Goal: Task Accomplishment & Management: Use online tool/utility

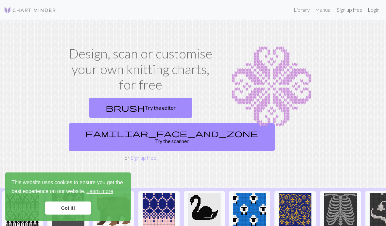
click at [83, 205] on link "Got it!" at bounding box center [68, 208] width 46 height 13
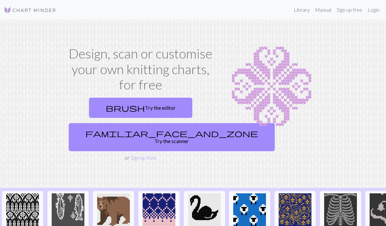
click at [163, 140] on link "familiar_face_and_zone Try the scanner" at bounding box center [172, 137] width 206 height 28
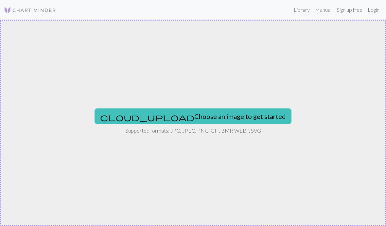
click at [209, 97] on div "cloud_upload Choose an image to get started Supported formats: JPG, JPEG, PNG, …" at bounding box center [193, 123] width 386 height 207
click at [224, 123] on button "cloud_upload Choose an image to get started" at bounding box center [193, 117] width 197 height 16
click at [219, 116] on button "cloud_upload Choose an image to get started" at bounding box center [193, 117] width 197 height 16
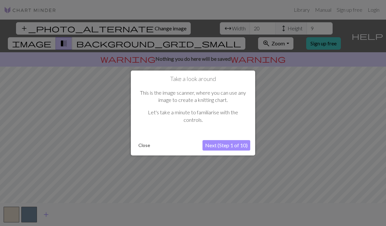
click at [143, 146] on button "Close" at bounding box center [144, 146] width 17 height 10
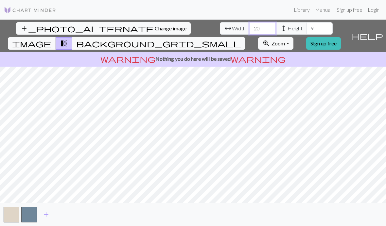
click at [250, 30] on input "20" at bounding box center [263, 28] width 26 height 12
type input "2"
type input "31"
click at [307, 23] on input "9" at bounding box center [320, 28] width 26 height 12
click at [307, 30] on input "9" at bounding box center [320, 28] width 26 height 12
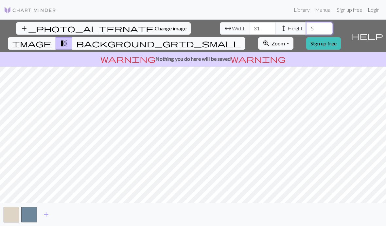
type input "50"
click at [155, 27] on span "Change image" at bounding box center [171, 28] width 32 height 6
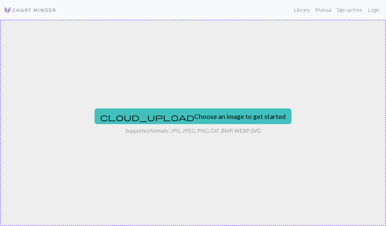
click at [10, 8] on img at bounding box center [30, 10] width 52 height 8
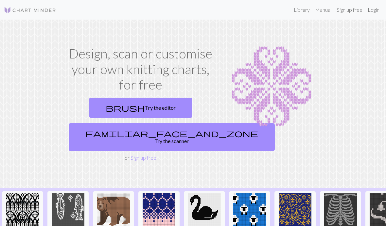
click at [161, 115] on link "brush Try the editor" at bounding box center [140, 108] width 103 height 20
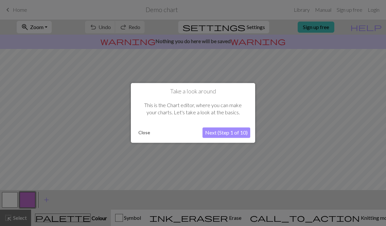
click at [141, 136] on button "Close" at bounding box center [144, 133] width 17 height 10
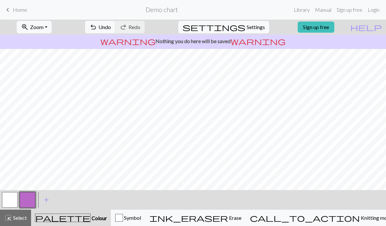
click at [22, 10] on span "Home" at bounding box center [20, 10] width 14 height 6
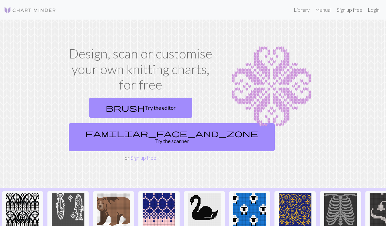
click at [156, 108] on link "brush Try the editor" at bounding box center [140, 108] width 103 height 20
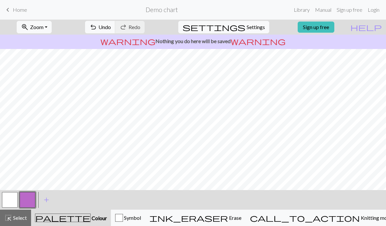
click at [241, 217] on span "Erase" at bounding box center [234, 218] width 13 height 6
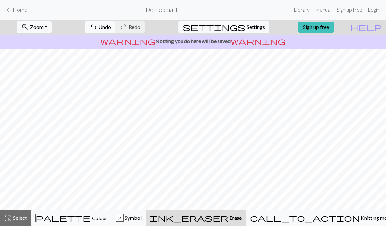
click at [246, 222] on button "ink_eraser Erase Erase" at bounding box center [196, 218] width 100 height 16
click at [252, 27] on span "Settings" at bounding box center [256, 27] width 18 height 8
select select "aran"
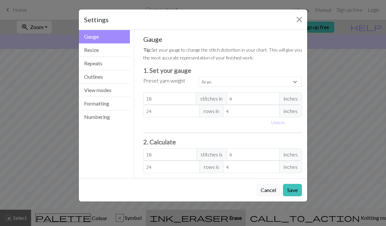
click at [304, 18] on button "Close" at bounding box center [299, 19] width 10 height 10
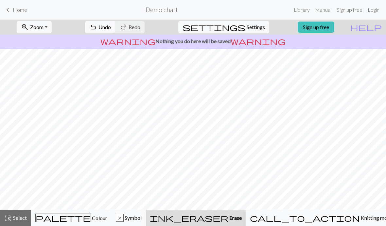
click at [302, 9] on link "Library" at bounding box center [301, 9] width 21 height 13
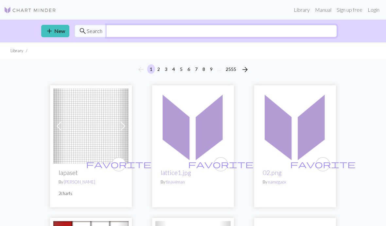
click at [252, 34] on input "text" at bounding box center [221, 31] width 231 height 12
type input "Totoro"
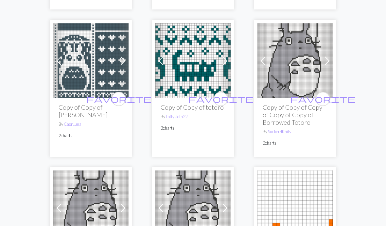
scroll to position [1697, 0]
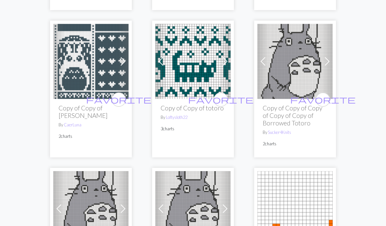
click at [222, 56] on span at bounding box center [225, 61] width 10 height 10
click at [199, 66] on img at bounding box center [192, 61] width 75 height 75
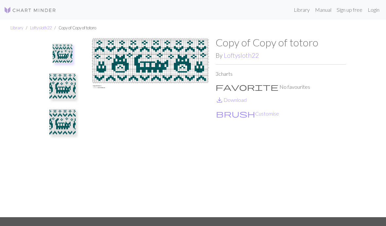
click at [234, 112] on button "brush Customise" at bounding box center [248, 114] width 64 height 9
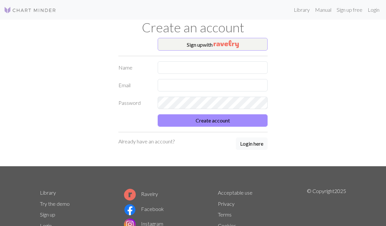
click at [241, 42] on button "Sign up with" at bounding box center [213, 44] width 110 height 13
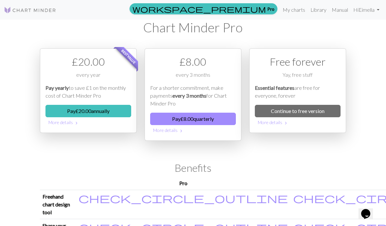
click at [304, 111] on link "Continue to free version" at bounding box center [298, 111] width 86 height 12
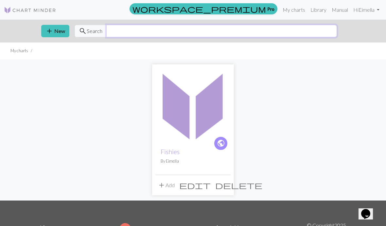
click at [197, 33] on input "text" at bounding box center [221, 31] width 231 height 12
type input "Totoro"
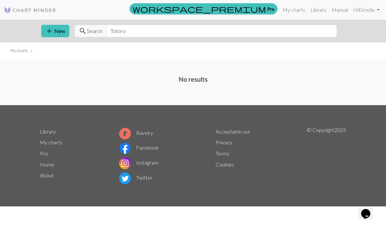
click at [320, 9] on link "Library" at bounding box center [318, 9] width 21 height 13
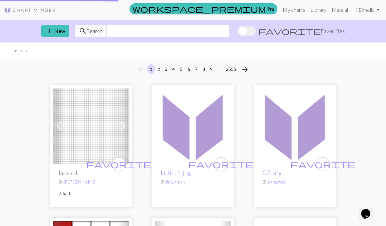
click at [312, 10] on link "Library" at bounding box center [318, 9] width 21 height 13
click at [230, 34] on input "text" at bounding box center [167, 31] width 123 height 12
type input "Totoro"
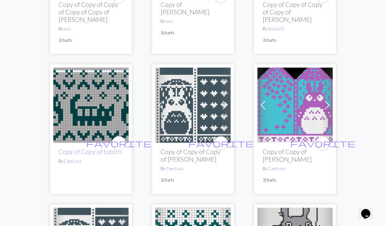
scroll to position [1518, 0]
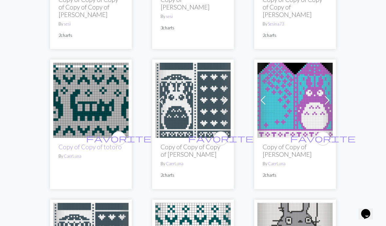
click at [87, 143] on link "Copy of Copy of totoro" at bounding box center [90, 147] width 63 height 8
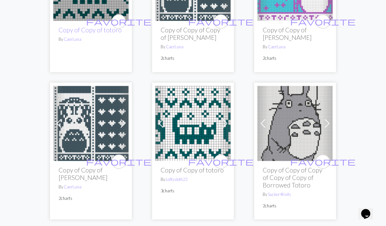
scroll to position [1638, 0]
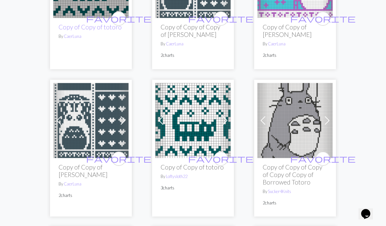
click at [182, 164] on h2 "Copy of Copy of totoro" at bounding box center [193, 168] width 65 height 8
click at [203, 131] on img at bounding box center [192, 120] width 75 height 75
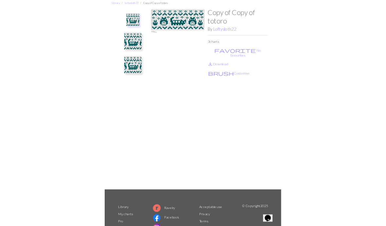
scroll to position [31, 0]
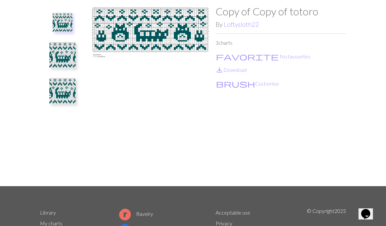
click at [235, 69] on link "save_alt Download" at bounding box center [231, 70] width 31 height 6
click at [237, 88] on button "brush Customise" at bounding box center [248, 84] width 64 height 9
click at [242, 86] on button "brush Customise" at bounding box center [248, 84] width 64 height 9
click at [239, 84] on button "brush Customise" at bounding box center [248, 84] width 64 height 9
click at [242, 81] on button "brush Customise" at bounding box center [248, 84] width 64 height 9
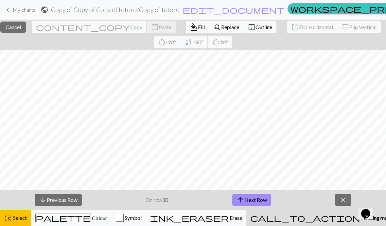
click at [257, 203] on button "arrow_upward Next Row" at bounding box center [251, 200] width 39 height 12
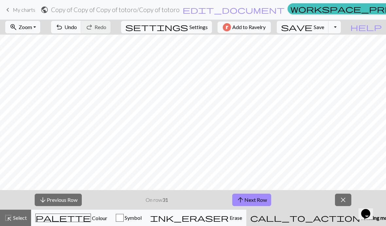
click at [267, 201] on button "arrow_upward Next Row" at bounding box center [251, 200] width 39 height 12
click at [259, 200] on button "arrow_upward Next Row" at bounding box center [251, 200] width 39 height 12
click at [260, 201] on button "arrow_upward Next Row" at bounding box center [251, 200] width 39 height 12
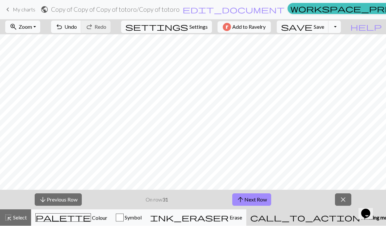
click at [64, 204] on button "arrow_downward Previous Row" at bounding box center [58, 200] width 47 height 12
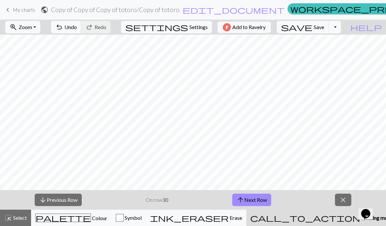
click at [64, 204] on button "arrow_downward Previous Row" at bounding box center [58, 200] width 47 height 12
click at [68, 201] on button "arrow_downward Previous Row" at bounding box center [58, 200] width 47 height 12
click at [67, 201] on button "arrow_downward Previous Row" at bounding box center [58, 200] width 47 height 12
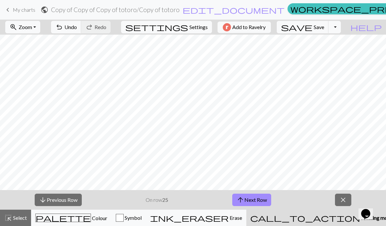
click at [67, 202] on button "arrow_downward Previous Row" at bounding box center [58, 200] width 47 height 12
click at [66, 203] on button "arrow_downward Previous Row" at bounding box center [58, 200] width 47 height 12
click at [65, 203] on button "arrow_downward Previous Row" at bounding box center [58, 200] width 47 height 12
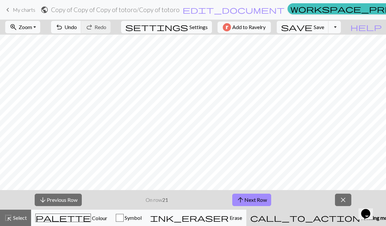
click at [65, 203] on button "arrow_downward Previous Row" at bounding box center [58, 200] width 47 height 12
click at [67, 203] on button "arrow_downward Previous Row" at bounding box center [58, 200] width 47 height 12
click at [70, 201] on button "arrow_downward Previous Row" at bounding box center [58, 200] width 47 height 12
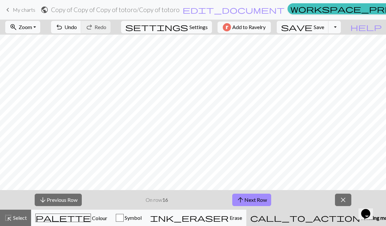
click at [72, 201] on button "arrow_downward Previous Row" at bounding box center [58, 200] width 47 height 12
click at [71, 200] on button "arrow_downward Previous Row" at bounding box center [58, 200] width 47 height 12
click at [73, 199] on button "arrow_downward Previous Row" at bounding box center [58, 200] width 47 height 12
click at [73, 200] on button "arrow_downward Previous Row" at bounding box center [58, 200] width 47 height 12
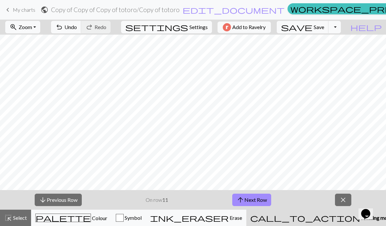
click at [73, 200] on button "arrow_downward Previous Row" at bounding box center [58, 200] width 47 height 12
click at [73, 199] on button "arrow_downward Previous Row" at bounding box center [58, 200] width 47 height 12
click at [73, 198] on button "arrow_downward Previous Row" at bounding box center [58, 200] width 47 height 12
click at [72, 199] on button "arrow_downward Previous Row" at bounding box center [58, 200] width 47 height 12
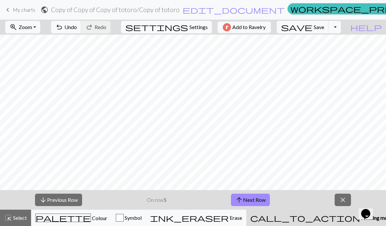
click at [72, 199] on button "arrow_downward Previous Row" at bounding box center [58, 200] width 47 height 12
click at [71, 199] on button "arrow_downward Previous Row" at bounding box center [58, 200] width 47 height 12
click at [324, 30] on span "Save" at bounding box center [319, 27] width 10 height 6
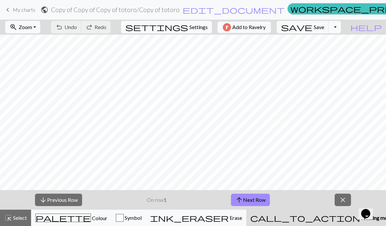
click at [341, 30] on button "Toggle Dropdown" at bounding box center [335, 27] width 12 height 12
click at [341, 29] on button "Toggle Dropdown" at bounding box center [335, 27] width 12 height 12
click at [194, 27] on span "Settings" at bounding box center [198, 27] width 18 height 8
select select "aran"
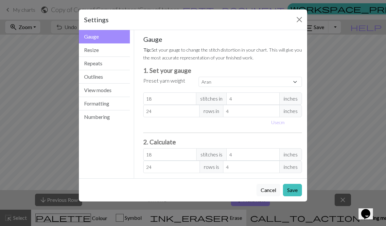
click at [122, 52] on button "Resize" at bounding box center [104, 50] width 51 height 13
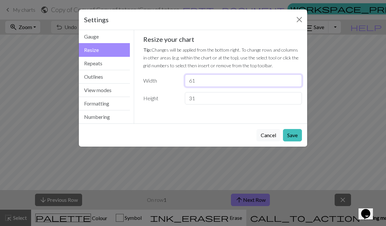
click at [233, 83] on input "61" at bounding box center [243, 81] width 117 height 12
click at [275, 78] on input "61" at bounding box center [243, 81] width 117 height 12
click at [259, 75] on input "61" at bounding box center [243, 81] width 117 height 12
click at [280, 75] on input "61" at bounding box center [243, 81] width 117 height 12
click at [272, 78] on input "61" at bounding box center [243, 81] width 117 height 12
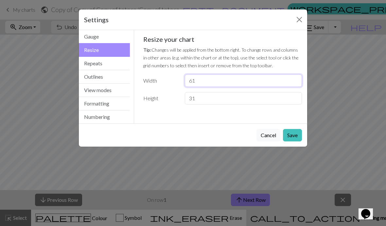
type input "6"
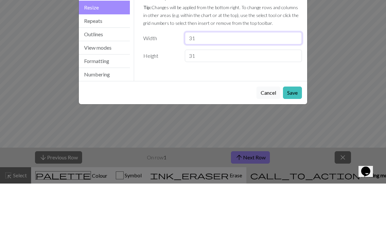
type input "31"
click at [235, 92] on input "31" at bounding box center [243, 98] width 117 height 12
type input "3"
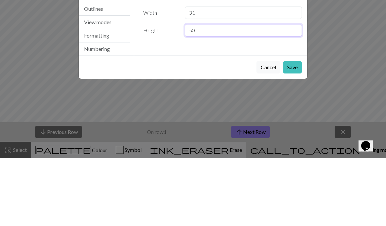
type input "50"
click at [294, 129] on button "Save" at bounding box center [292, 135] width 19 height 12
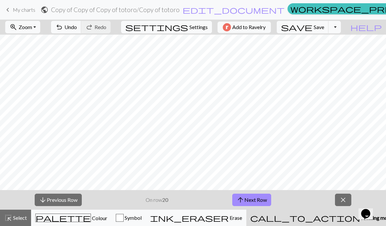
click at [77, 26] on span "Undo" at bounding box center [70, 27] width 12 height 6
click at [201, 25] on span "Settings" at bounding box center [198, 27] width 18 height 8
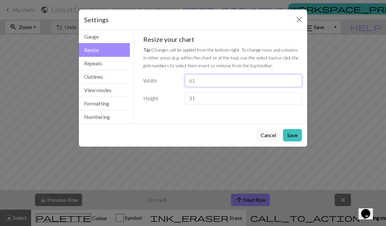
click at [260, 82] on input "61" at bounding box center [243, 81] width 117 height 12
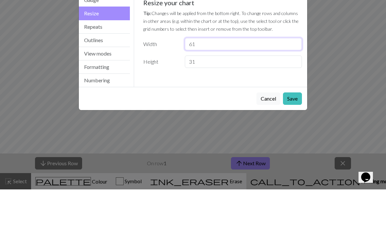
type input "6"
type input "62"
click at [227, 92] on input "31" at bounding box center [243, 98] width 117 height 12
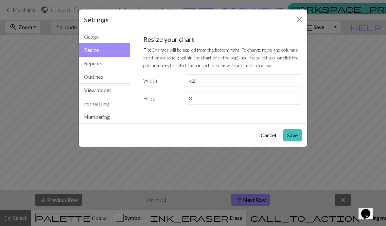
click at [295, 132] on button "Save" at bounding box center [292, 135] width 19 height 12
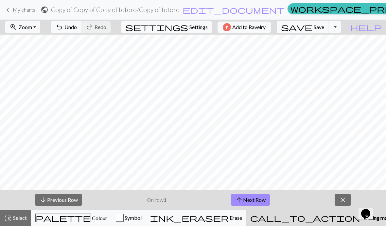
click at [203, 28] on span "Settings" at bounding box center [198, 27] width 18 height 8
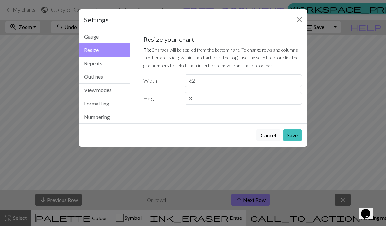
click at [293, 140] on button "Save" at bounding box center [292, 135] width 19 height 12
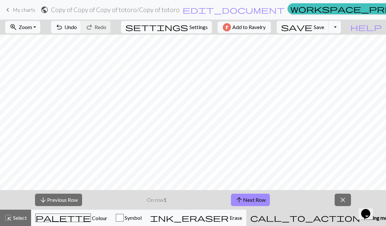
click at [329, 33] on button "save Save Save" at bounding box center [303, 27] width 52 height 12
click at [315, 10] on div "Chart saved" at bounding box center [193, 13] width 386 height 26
click at [341, 200] on span "close" at bounding box center [343, 200] width 8 height 9
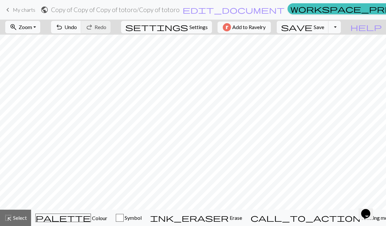
click at [341, 30] on button "Toggle Dropdown" at bounding box center [335, 27] width 12 height 12
click at [198, 25] on span "Settings" at bounding box center [198, 27] width 18 height 8
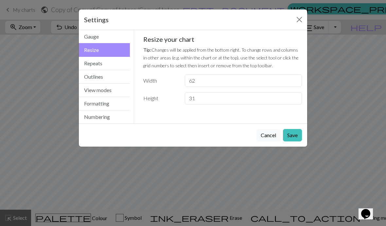
click at [301, 17] on button "Close" at bounding box center [299, 19] width 10 height 10
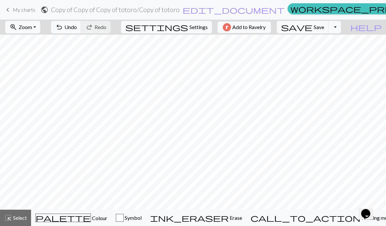
click at [242, 216] on div "ink_eraser Erase Erase" at bounding box center [196, 218] width 92 height 8
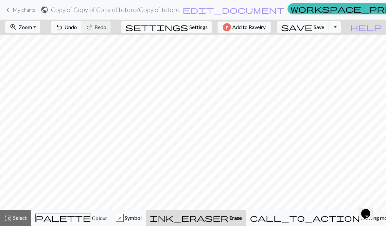
click at [91, 221] on span "Colour" at bounding box center [99, 218] width 16 height 6
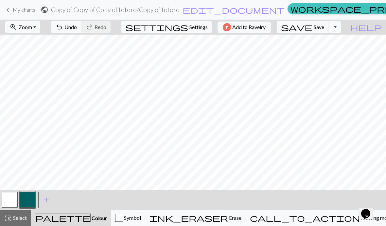
click at [77, 28] on span "Undo" at bounding box center [70, 27] width 12 height 6
click at [63, 29] on span "undo" at bounding box center [59, 27] width 8 height 9
click at [63, 28] on span "undo" at bounding box center [59, 27] width 8 height 9
click at [63, 31] on span "undo" at bounding box center [59, 27] width 8 height 9
click at [63, 30] on span "undo" at bounding box center [59, 27] width 8 height 9
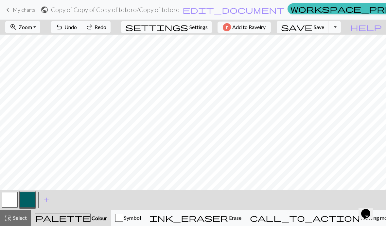
click at [63, 31] on span "undo" at bounding box center [59, 27] width 8 height 9
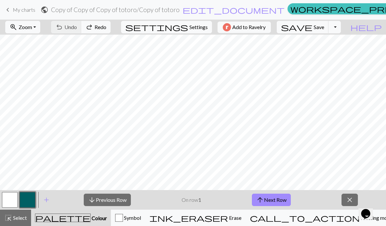
click at [348, 201] on span "close" at bounding box center [350, 200] width 8 height 9
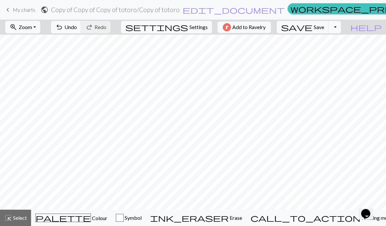
click at [361, 221] on span "Knitting mode" at bounding box center [377, 218] width 33 height 6
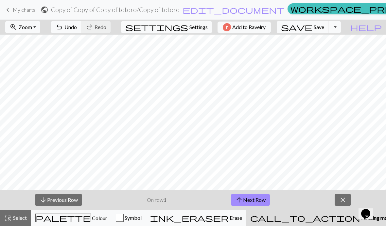
click at [345, 195] on button "close" at bounding box center [343, 200] width 16 height 12
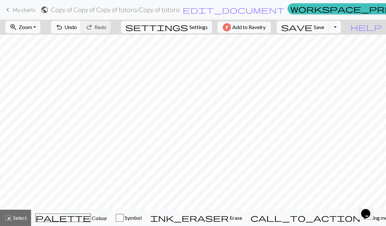
click at [21, 9] on span "My charts" at bounding box center [24, 10] width 23 height 6
click at [9, 10] on span "keyboard_arrow_left" at bounding box center [8, 9] width 8 height 9
click at [9, 13] on span "keyboard_arrow_left" at bounding box center [8, 9] width 8 height 9
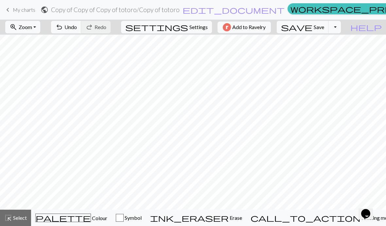
click at [26, 15] on link "keyboard_arrow_left My charts" at bounding box center [19, 9] width 31 height 11
click at [11, 9] on span "keyboard_arrow_left" at bounding box center [8, 9] width 8 height 9
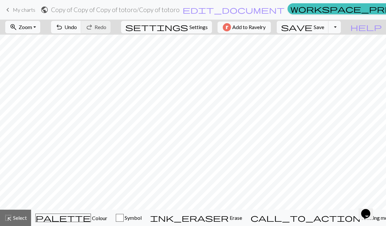
click at [11, 9] on span "keyboard_arrow_left" at bounding box center [8, 9] width 8 height 9
click at [14, 8] on span "My charts" at bounding box center [24, 10] width 23 height 6
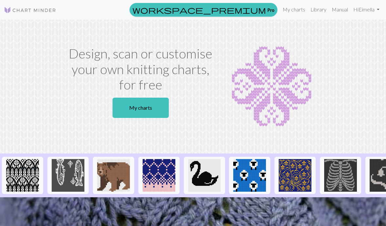
click at [146, 107] on link "My charts" at bounding box center [141, 108] width 56 height 20
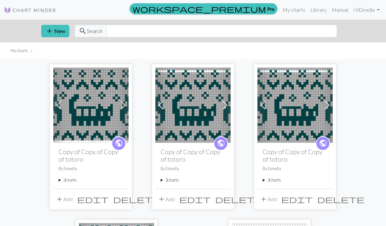
click at [318, 11] on link "Library" at bounding box center [318, 9] width 21 height 13
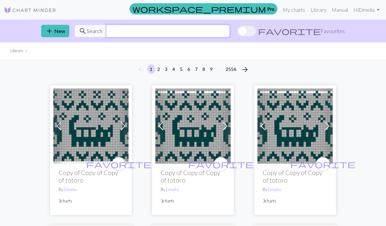
click at [230, 32] on input "text" at bounding box center [167, 31] width 123 height 12
click at [230, 33] on input "text" at bounding box center [167, 31] width 123 height 12
type input "Totoro"
click at [323, 59] on ul "Library" at bounding box center [193, 51] width 386 height 17
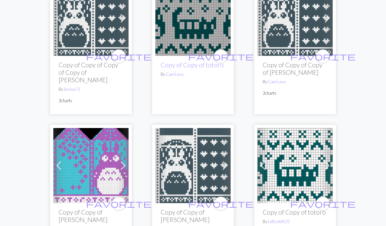
scroll to position [1744, 0]
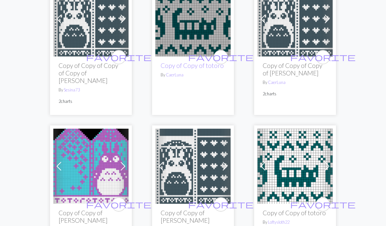
click at [200, 63] on link "Copy of Copy of totoro" at bounding box center [192, 66] width 63 height 8
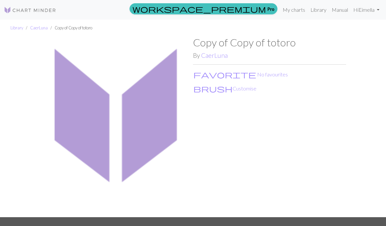
click at [222, 89] on button "brush Customise" at bounding box center [225, 88] width 64 height 9
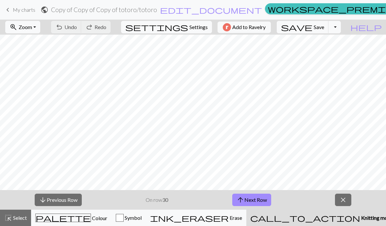
click at [196, 27] on span "Settings" at bounding box center [198, 27] width 18 height 8
select select "aran"
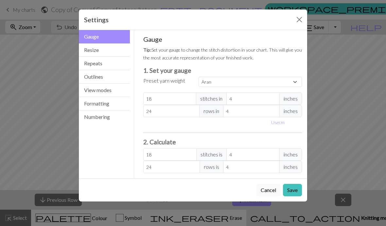
click at [116, 49] on button "Resize" at bounding box center [104, 50] width 51 height 13
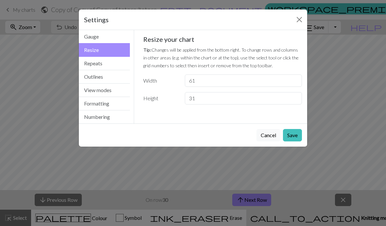
click at [300, 23] on button "Close" at bounding box center [299, 19] width 10 height 10
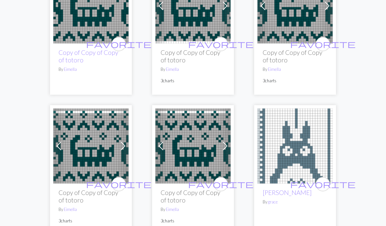
scroll to position [120, 0]
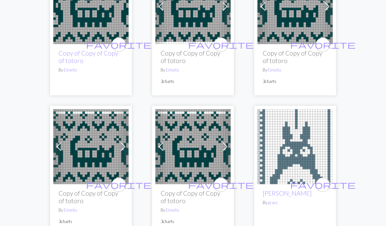
click at [298, 53] on h2 "Copy of Copy of Copy of totoro" at bounding box center [295, 56] width 65 height 15
click at [294, 51] on h2 "Copy of Copy of Copy of totoro" at bounding box center [295, 56] width 65 height 15
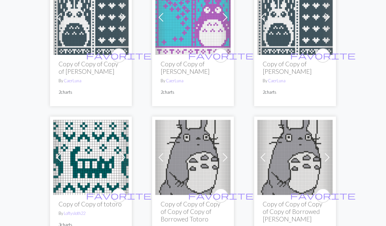
scroll to position [1916, 0]
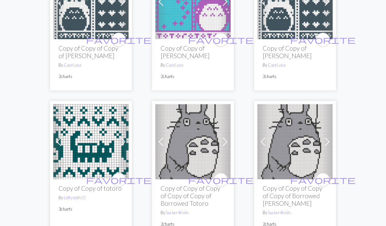
click at [90, 185] on h2 "Copy of Copy of totoro" at bounding box center [91, 189] width 65 height 8
click at [99, 185] on h2 "Copy of Copy of totoro" at bounding box center [91, 189] width 65 height 8
click at [122, 175] on span "favorite" at bounding box center [118, 180] width 65 height 10
click at [96, 185] on h2 "Copy of Copy of totoro" at bounding box center [91, 189] width 65 height 8
click at [112, 134] on img at bounding box center [90, 141] width 75 height 75
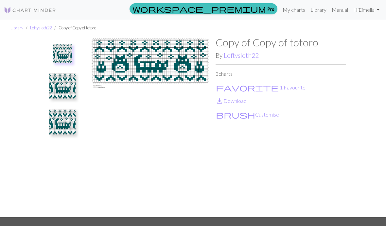
click at [236, 116] on button "brush Customise" at bounding box center [248, 115] width 64 height 9
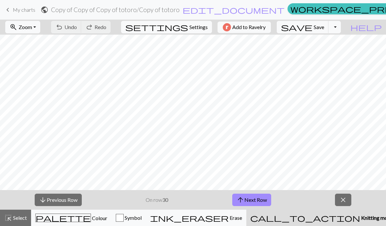
click at [193, 25] on span "Settings" at bounding box center [198, 27] width 18 height 8
select select "aran"
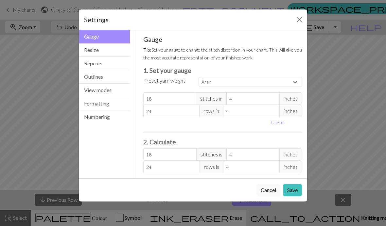
click at [113, 44] on button "Resize" at bounding box center [104, 50] width 51 height 13
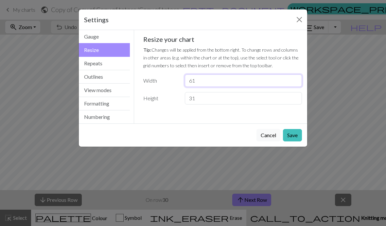
type input "61"
type input "62"
click at [207, 97] on input "31" at bounding box center [243, 98] width 117 height 12
click at [271, 36] on h5 "Resize your chart" at bounding box center [222, 39] width 159 height 8
click at [296, 135] on button "Save" at bounding box center [292, 135] width 19 height 12
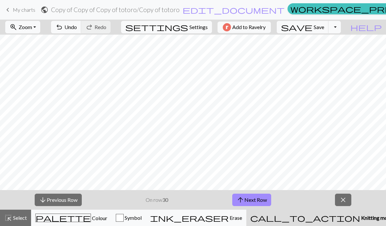
click at [344, 197] on span "close" at bounding box center [343, 200] width 8 height 9
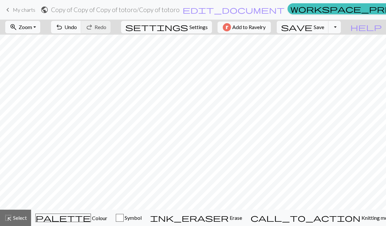
scroll to position [0, 4]
click at [77, 26] on span "Undo" at bounding box center [70, 27] width 12 height 6
click at [81, 28] on button "undo Undo Undo" at bounding box center [66, 27] width 30 height 12
click at [63, 25] on span "undo" at bounding box center [59, 27] width 8 height 9
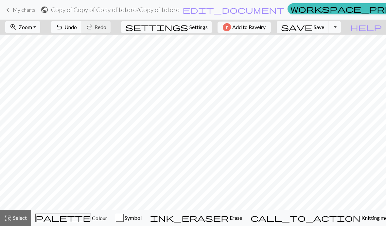
click at [200, 29] on span "Settings" at bounding box center [198, 27] width 18 height 8
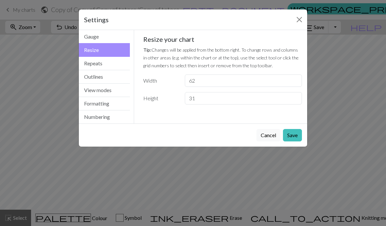
click at [112, 99] on button "Formatting" at bounding box center [104, 103] width 51 height 13
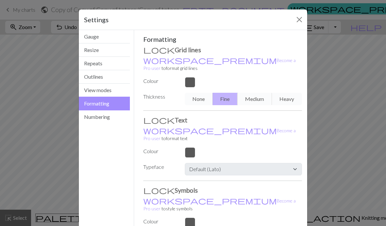
click at [110, 119] on button "Numbering" at bounding box center [104, 117] width 51 height 13
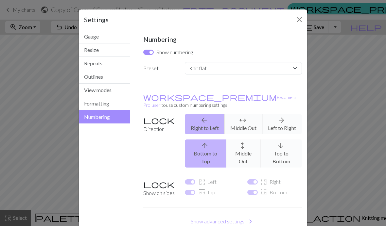
click at [124, 90] on button "View modes" at bounding box center [104, 90] width 51 height 13
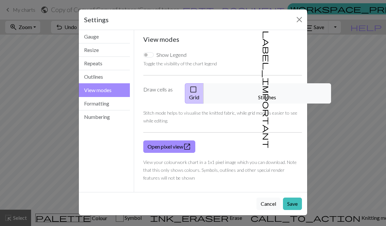
click at [115, 80] on button "Outlines" at bounding box center [104, 76] width 51 height 13
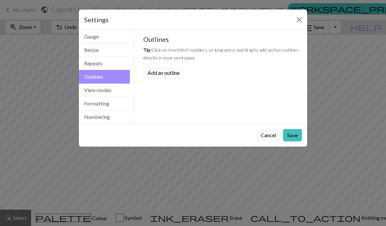
click at [111, 67] on button "Repeats" at bounding box center [104, 63] width 51 height 13
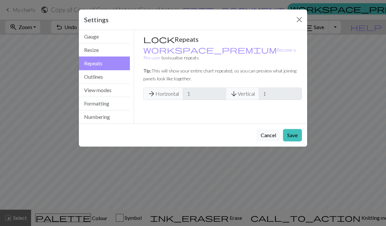
click at [106, 58] on button "Repeats" at bounding box center [104, 64] width 51 height 14
click at [114, 50] on button "Resize" at bounding box center [104, 50] width 51 height 13
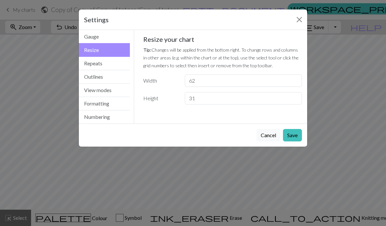
click at [106, 36] on button "Gauge" at bounding box center [104, 36] width 51 height 13
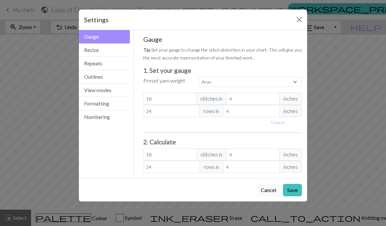
click at [295, 22] on button "Close" at bounding box center [299, 19] width 10 height 10
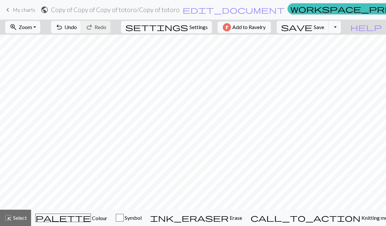
click at [22, 215] on span "Select" at bounding box center [19, 218] width 15 height 6
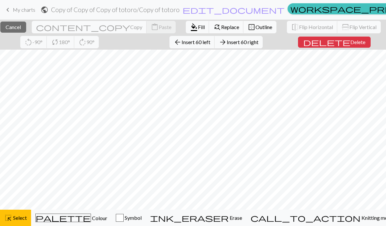
click at [258, 41] on span "Insert 60 right" at bounding box center [243, 42] width 32 height 6
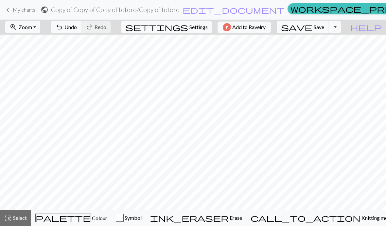
click at [77, 26] on span "Undo" at bounding box center [70, 27] width 12 height 6
click at [21, 221] on span "Select" at bounding box center [19, 218] width 15 height 6
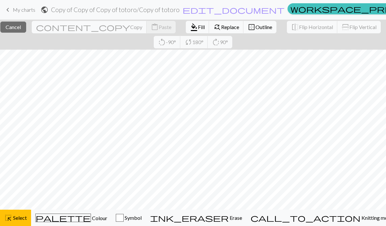
click at [256, 25] on span "Outline" at bounding box center [264, 27] width 17 height 6
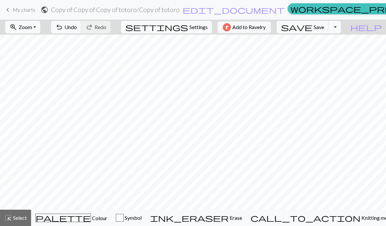
click at [77, 25] on span "Undo" at bounding box center [70, 27] width 12 height 6
click at [81, 33] on button "undo Undo Undo" at bounding box center [66, 27] width 30 height 12
click at [19, 220] on span "Select" at bounding box center [19, 218] width 15 height 6
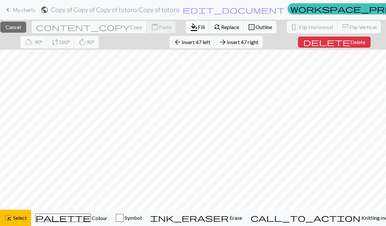
click at [15, 220] on span "Select" at bounding box center [19, 218] width 15 height 6
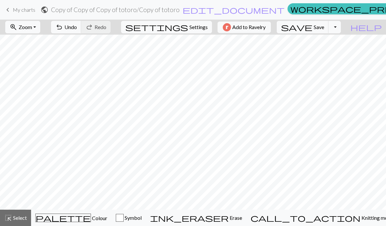
click at [77, 29] on span "Undo" at bounding box center [70, 27] width 12 height 6
click at [328, 220] on span "call_to_action" at bounding box center [306, 218] width 110 height 9
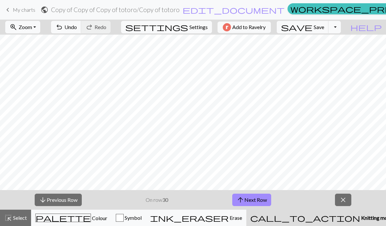
click at [58, 205] on button "arrow_downward Previous Row" at bounding box center [58, 200] width 47 height 12
click at [58, 206] on button "arrow_downward Previous Row" at bounding box center [58, 200] width 47 height 12
click at [62, 202] on button "arrow_downward Previous Row" at bounding box center [58, 200] width 47 height 12
click at [63, 201] on button "arrow_downward Previous Row" at bounding box center [58, 200] width 47 height 12
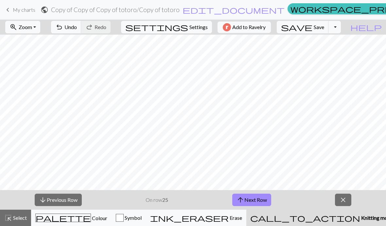
click at [63, 201] on button "arrow_downward Previous Row" at bounding box center [58, 200] width 47 height 12
click at [65, 200] on button "arrow_downward Previous Row" at bounding box center [58, 200] width 47 height 12
click at [64, 200] on button "arrow_downward Previous Row" at bounding box center [58, 200] width 47 height 12
click at [66, 200] on button "arrow_downward Previous Row" at bounding box center [58, 200] width 47 height 12
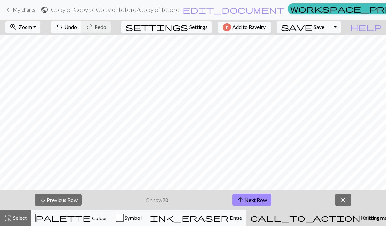
click at [69, 199] on button "arrow_downward Previous Row" at bounding box center [58, 200] width 47 height 12
click at [69, 198] on button "arrow_downward Previous Row" at bounding box center [58, 200] width 47 height 12
click at [70, 197] on button "arrow_downward Previous Row" at bounding box center [58, 200] width 47 height 12
click at [71, 199] on button "arrow_downward Previous Row" at bounding box center [58, 200] width 47 height 12
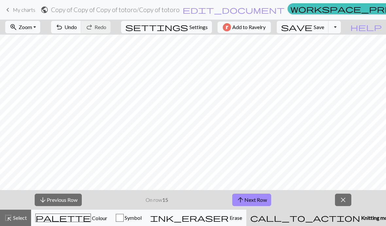
click at [71, 199] on button "arrow_downward Previous Row" at bounding box center [58, 200] width 47 height 12
click at [71, 201] on button "arrow_downward Previous Row" at bounding box center [58, 200] width 47 height 12
click at [70, 201] on button "arrow_downward Previous Row" at bounding box center [58, 200] width 47 height 12
click at [72, 200] on button "arrow_downward Previous Row" at bounding box center [58, 200] width 47 height 12
click at [72, 199] on button "arrow_downward Previous Row" at bounding box center [58, 200] width 47 height 12
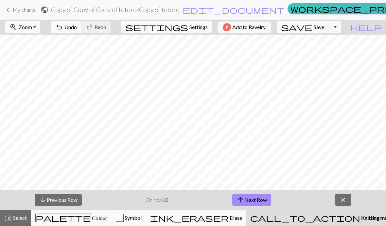
click at [76, 197] on button "arrow_downward Previous Row" at bounding box center [58, 200] width 47 height 12
click at [76, 196] on button "arrow_downward Previous Row" at bounding box center [58, 200] width 47 height 12
click at [76, 198] on button "arrow_downward Previous Row" at bounding box center [58, 200] width 47 height 12
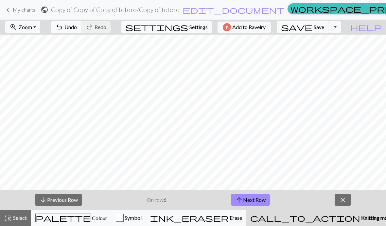
click at [76, 198] on button "arrow_downward Previous Row" at bounding box center [58, 200] width 47 height 12
click at [76, 199] on button "arrow_downward Previous Row" at bounding box center [58, 200] width 47 height 12
click at [75, 199] on button "arrow_downward Previous Row" at bounding box center [58, 200] width 47 height 12
click at [76, 199] on button "arrow_downward Previous Row" at bounding box center [58, 200] width 47 height 12
click at [197, 25] on span "Settings" at bounding box center [198, 27] width 18 height 8
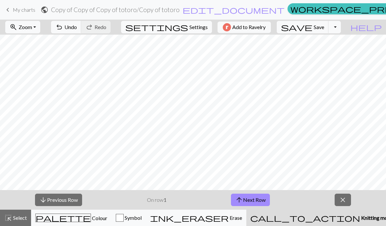
select select "aran"
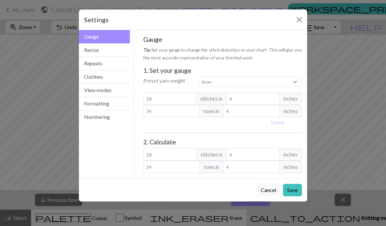
click at [114, 53] on button "Resize" at bounding box center [104, 50] width 51 height 13
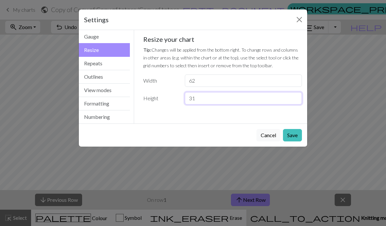
click at [224, 96] on input "31" at bounding box center [243, 98] width 117 height 12
type input "3"
type input "50"
click at [293, 134] on button "Save" at bounding box center [292, 135] width 19 height 12
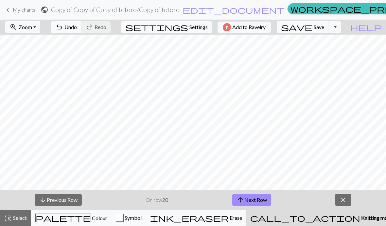
click at [74, 200] on button "arrow_downward Previous Row" at bounding box center [58, 200] width 47 height 12
click at [73, 200] on button "arrow_downward Previous Row" at bounding box center [58, 200] width 47 height 12
click at [76, 202] on button "arrow_downward Previous Row" at bounding box center [58, 200] width 47 height 12
click at [75, 202] on button "arrow_downward Previous Row" at bounding box center [58, 200] width 47 height 12
click at [75, 201] on button "arrow_downward Previous Row" at bounding box center [58, 200] width 47 height 12
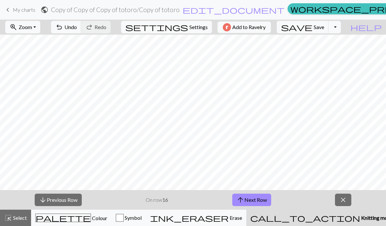
click at [75, 201] on button "arrow_downward Previous Row" at bounding box center [58, 200] width 47 height 12
click at [73, 197] on button "arrow_downward Previous Row" at bounding box center [58, 200] width 47 height 12
click at [73, 200] on button "arrow_downward Previous Row" at bounding box center [58, 200] width 47 height 12
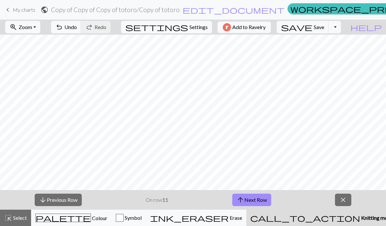
click at [73, 200] on button "arrow_downward Previous Row" at bounding box center [58, 200] width 47 height 12
click at [74, 201] on button "arrow_downward Previous Row" at bounding box center [58, 200] width 47 height 12
click at [73, 200] on button "arrow_downward Previous Row" at bounding box center [58, 200] width 47 height 12
click at [73, 202] on button "arrow_downward Previous Row" at bounding box center [58, 200] width 47 height 12
click at [73, 201] on button "arrow_downward Previous Row" at bounding box center [58, 200] width 47 height 12
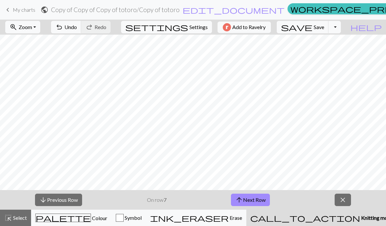
click at [74, 201] on button "arrow_downward Previous Row" at bounding box center [58, 200] width 47 height 12
click at [75, 200] on button "arrow_downward Previous Row" at bounding box center [58, 200] width 47 height 12
click at [76, 202] on button "arrow_downward Previous Row" at bounding box center [58, 200] width 47 height 12
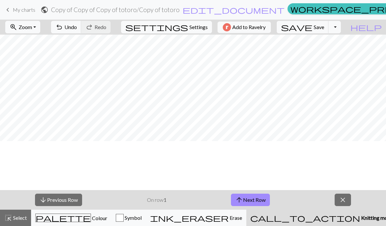
scroll to position [0, 0]
click at [77, 28] on span "Undo" at bounding box center [70, 27] width 12 height 6
click at [77, 27] on span "Undo" at bounding box center [70, 27] width 12 height 6
click at [340, 198] on span "close" at bounding box center [343, 200] width 8 height 9
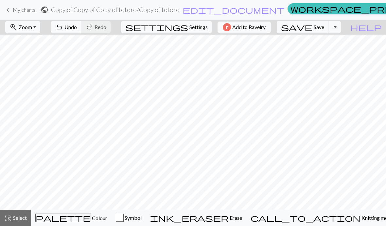
click at [194, 25] on span "Settings" at bounding box center [198, 27] width 18 height 8
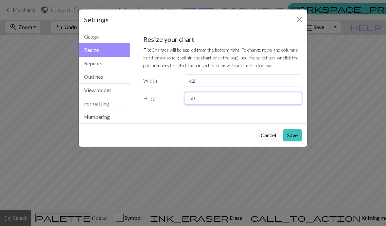
click at [226, 100] on input "50" at bounding box center [243, 98] width 117 height 12
type input "5"
type input "31"
click at [294, 131] on button "Save" at bounding box center [292, 135] width 19 height 12
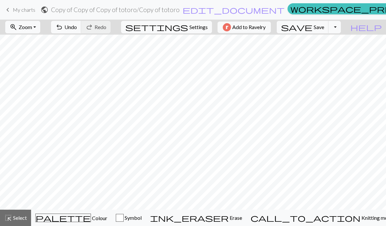
click at [81, 21] on button "undo Undo Undo" at bounding box center [66, 27] width 30 height 12
click at [63, 27] on span "undo" at bounding box center [59, 27] width 8 height 9
click at [63, 26] on span "undo" at bounding box center [59, 27] width 8 height 9
click at [202, 27] on span "Settings" at bounding box center [198, 27] width 18 height 8
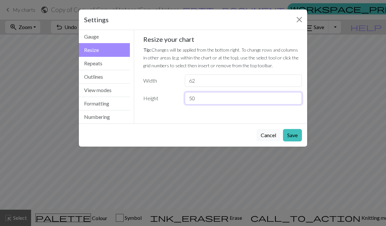
click at [228, 98] on input "50" at bounding box center [243, 98] width 117 height 12
type input "5"
type input "31"
click at [292, 139] on button "Save" at bounding box center [292, 135] width 19 height 12
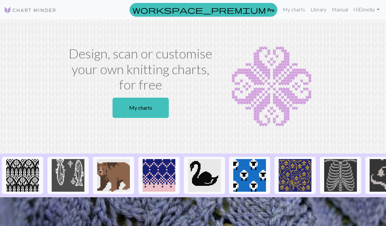
click at [151, 112] on link "My charts" at bounding box center [141, 108] width 56 height 20
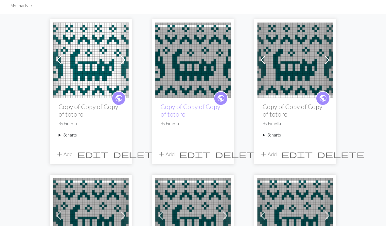
scroll to position [9, 0]
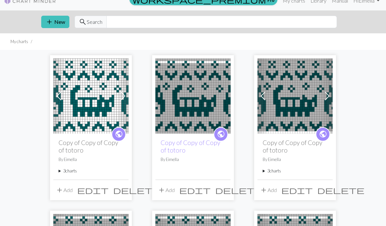
click at [59, 21] on button "add New" at bounding box center [55, 22] width 28 height 12
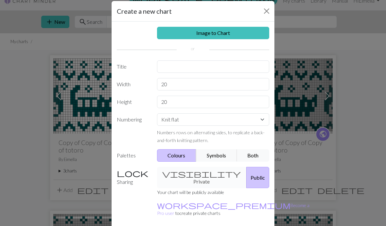
scroll to position [9, 0]
click at [212, 105] on input "20" at bounding box center [213, 102] width 113 height 12
click at [253, 89] on input "262" at bounding box center [213, 84] width 113 height 12
type input "2"
type input "62"
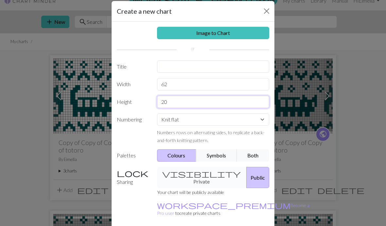
click at [222, 98] on input "20" at bounding box center [213, 102] width 113 height 12
type input "2"
type input "31"
click at [258, 119] on select "Knit flat Knit in the round Lace knitting Cross stitch" at bounding box center [213, 120] width 113 height 12
select select "round"
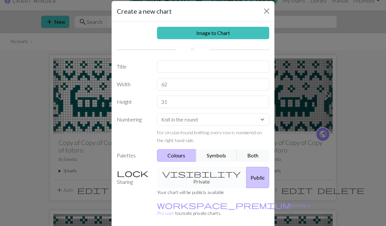
click at [230, 151] on button "Symbols" at bounding box center [216, 156] width 41 height 12
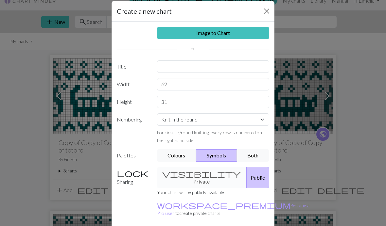
click at [258, 155] on button "Both" at bounding box center [253, 156] width 33 height 12
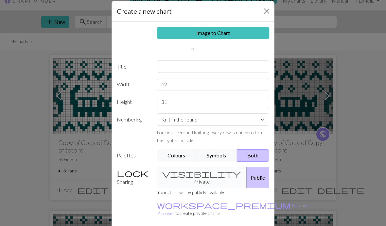
click at [185, 157] on button "Colours" at bounding box center [177, 156] width 40 height 12
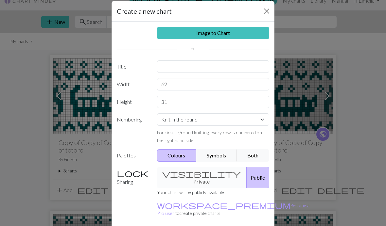
click at [257, 155] on button "Both" at bounding box center [253, 156] width 33 height 12
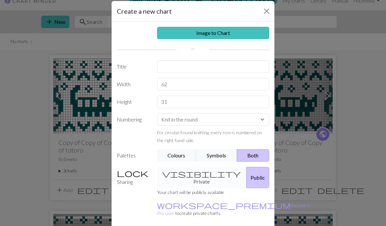
click at [181, 158] on button "Colours" at bounding box center [177, 156] width 40 height 12
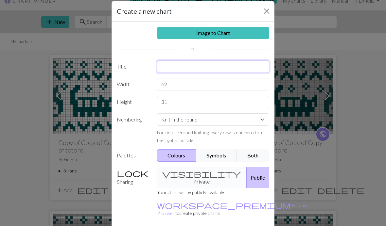
click at [240, 66] on input "text" at bounding box center [213, 67] width 113 height 12
type input "Totoro socks"
click at [235, 37] on link "Image to Chart" at bounding box center [213, 33] width 113 height 12
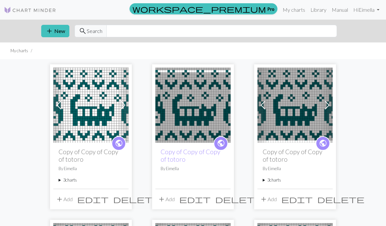
click at [66, 28] on button "add New" at bounding box center [55, 31] width 28 height 12
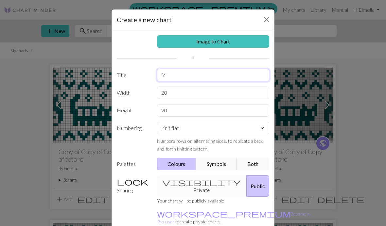
type input "'"
click at [169, 76] on input "Totozo socks" at bounding box center [213, 75] width 113 height 12
type input "Totoro socks"
click at [190, 91] on input "20" at bounding box center [213, 93] width 113 height 12
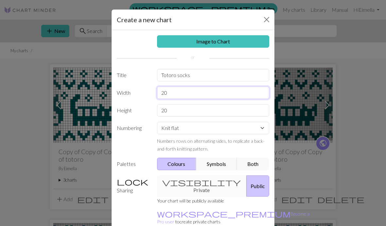
type input "2"
type input "62"
type input "2"
type input "31"
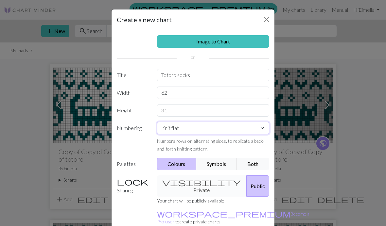
click at [249, 127] on select "Knit flat Knit in the round Lace knitting Cross stitch" at bounding box center [213, 128] width 113 height 12
select select "round"
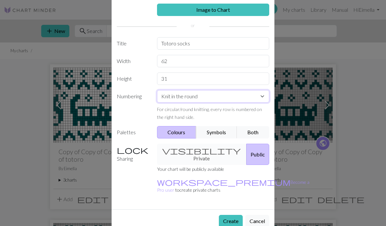
scroll to position [32, 0]
click at [231, 215] on button "Create" at bounding box center [231, 221] width 24 height 12
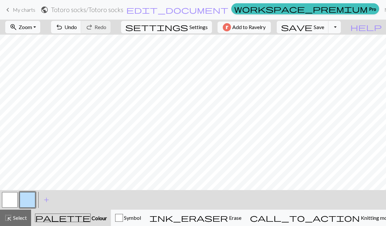
click at [77, 30] on span "Undo" at bounding box center [70, 27] width 12 height 6
